Goal: Find contact information: Find contact information

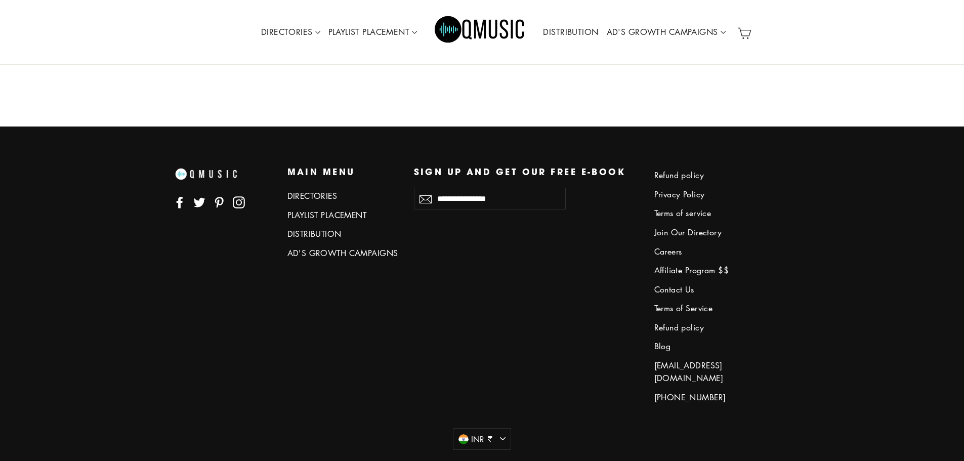
scroll to position [4516, 0]
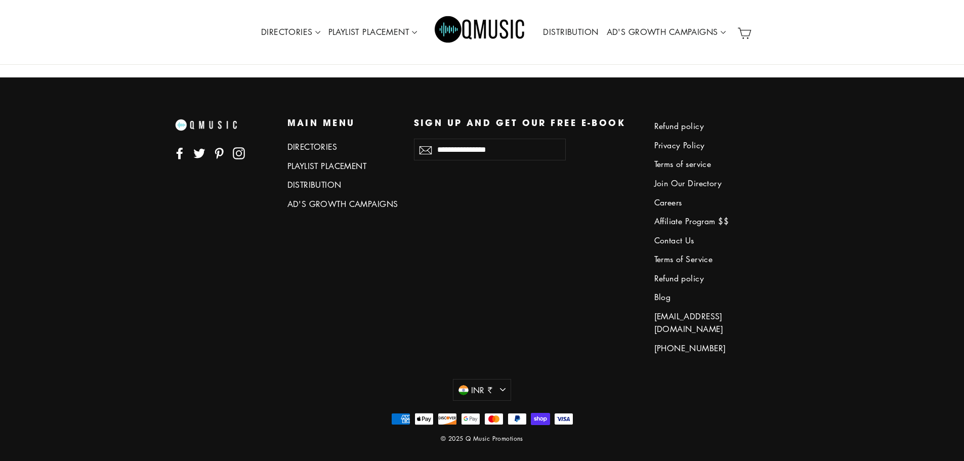
click at [670, 236] on link "Contact Us" at bounding box center [709, 240] width 111 height 17
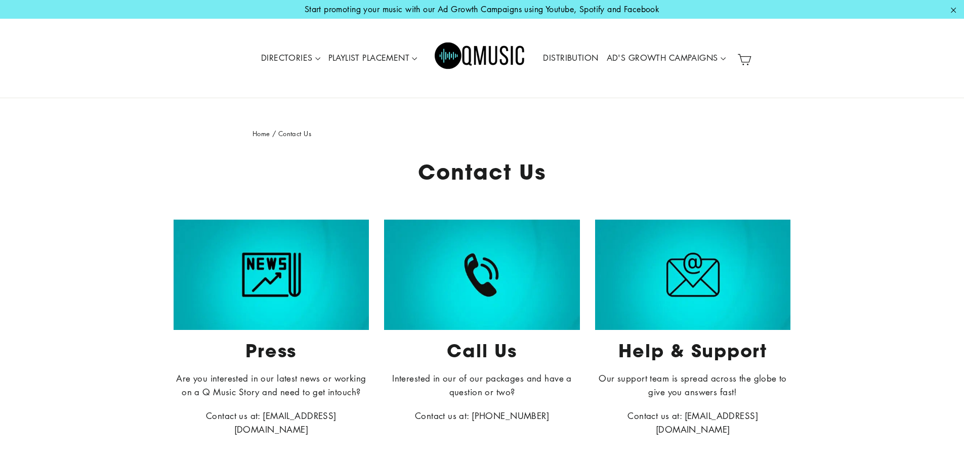
click at [454, 57] on img "Primary" at bounding box center [480, 58] width 91 height 46
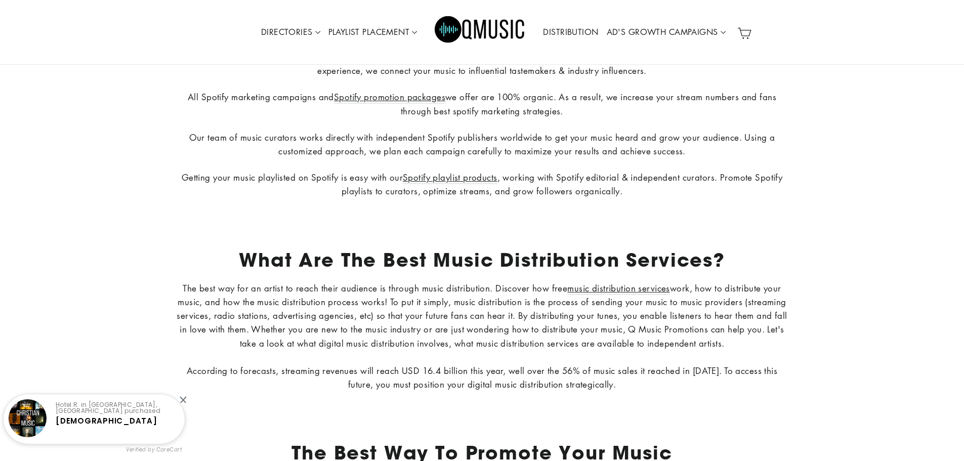
scroll to position [3377, 0]
